Goal: Task Accomplishment & Management: Manage account settings

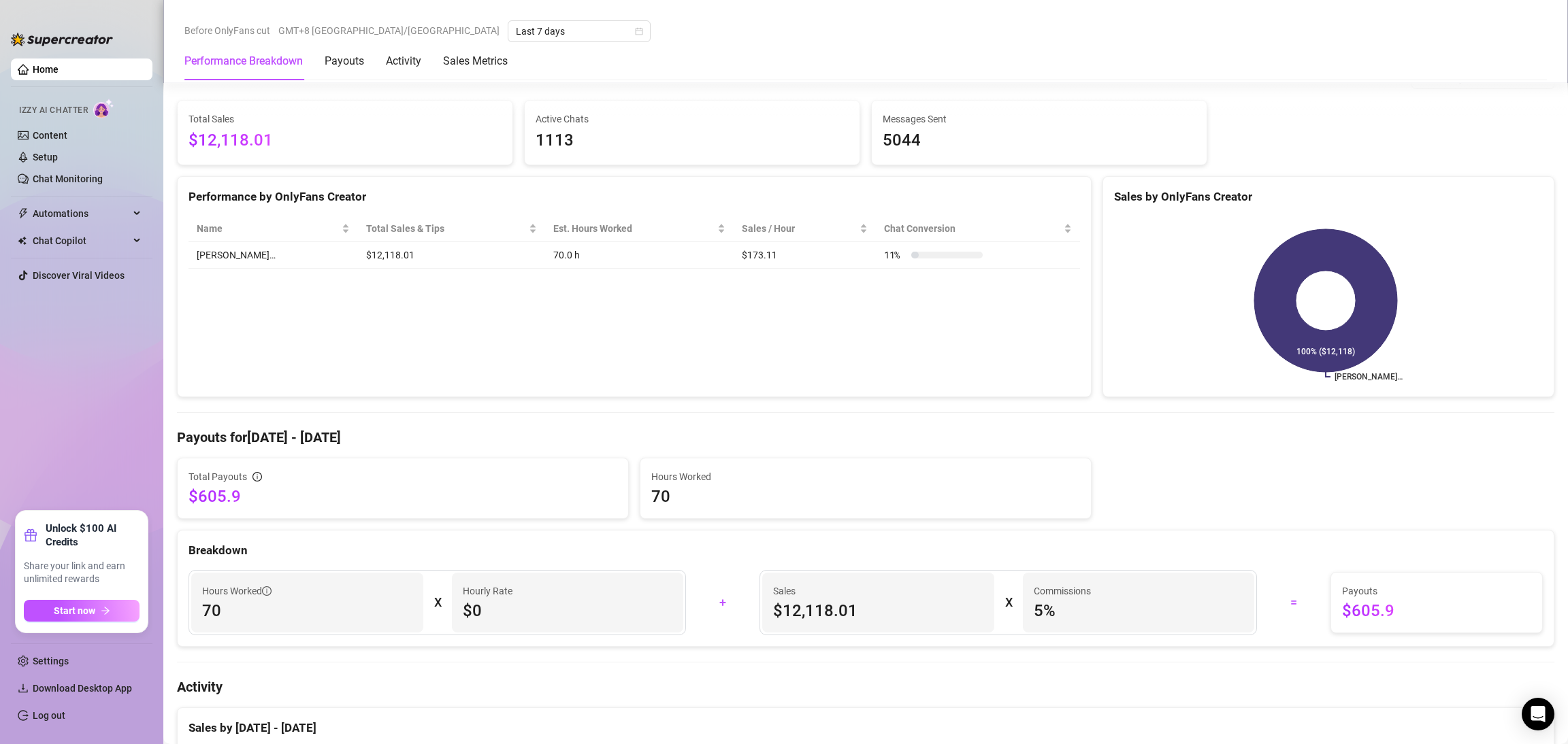
scroll to position [68, 0]
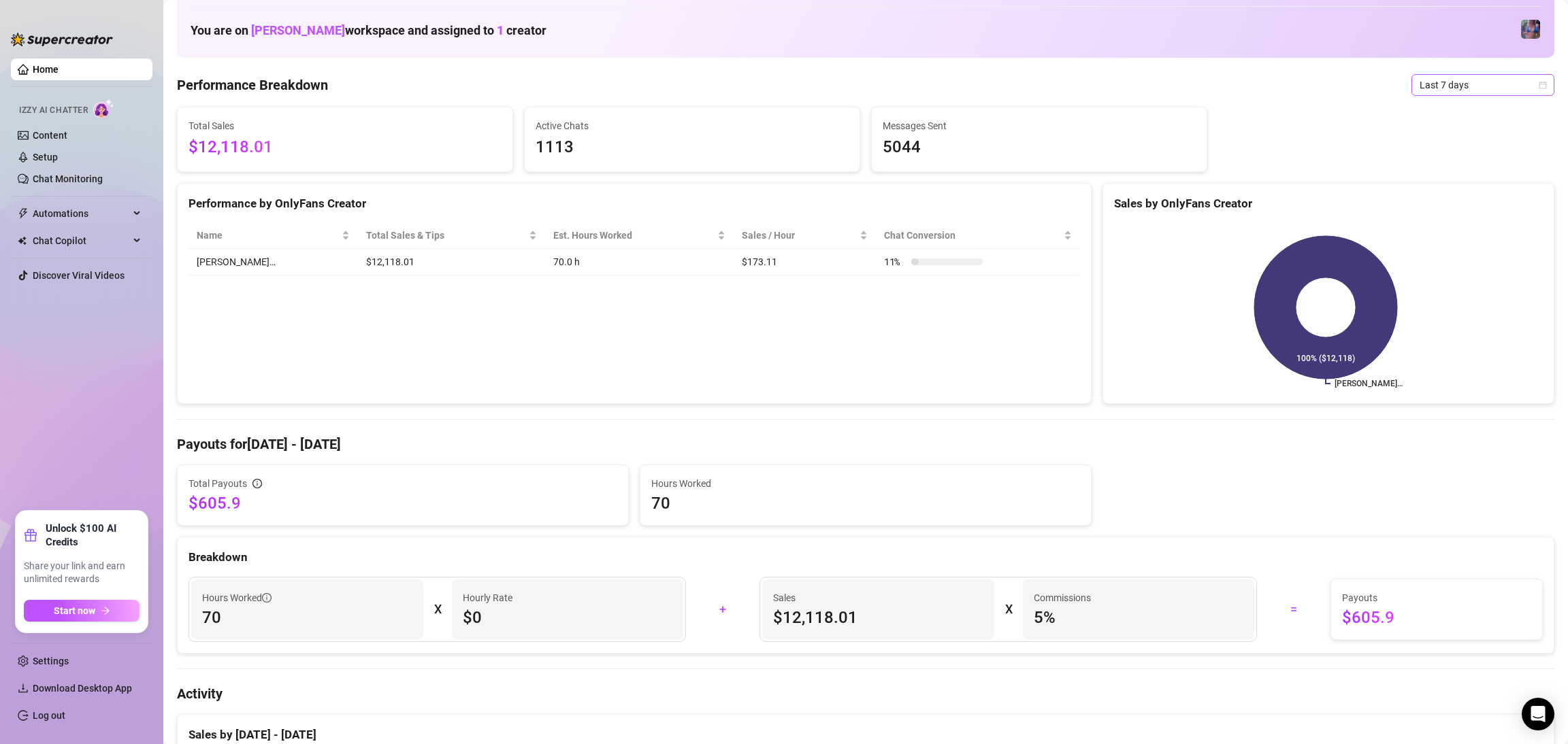
click at [512, 87] on span "Last 7 days" at bounding box center [1482, 85] width 126 height 21
click at [512, 106] on div "Last 24 hours" at bounding box center [1467, 111] width 121 height 15
click at [33, 721] on link "Log out" at bounding box center [50, 715] width 33 height 11
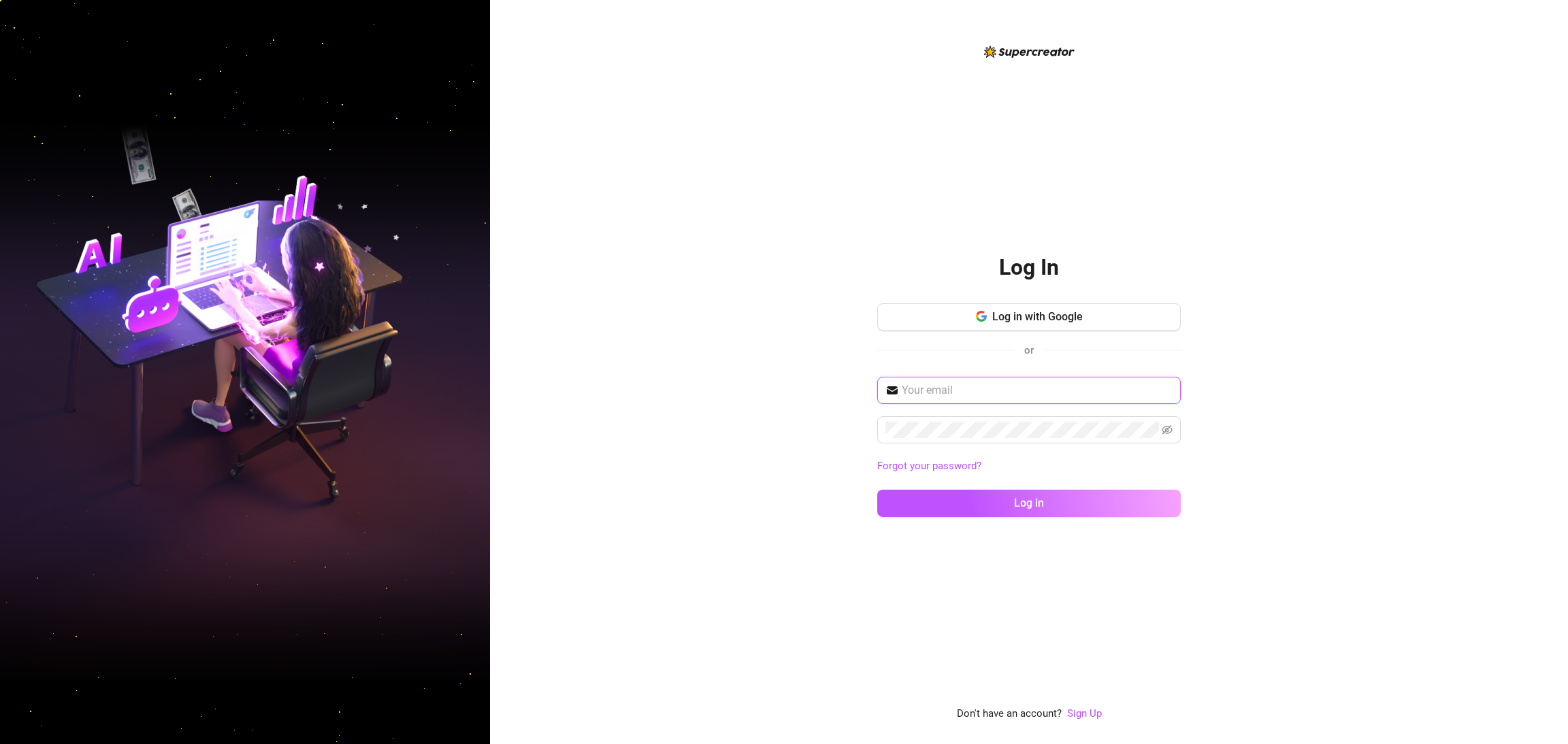
click at [512, 393] on input "text" at bounding box center [1037, 390] width 271 height 16
type input "[EMAIL_ADDRESS][DOMAIN_NAME]"
click at [512, 490] on button "Log in" at bounding box center [1029, 503] width 304 height 27
